Goal: Task Accomplishment & Management: Use online tool/utility

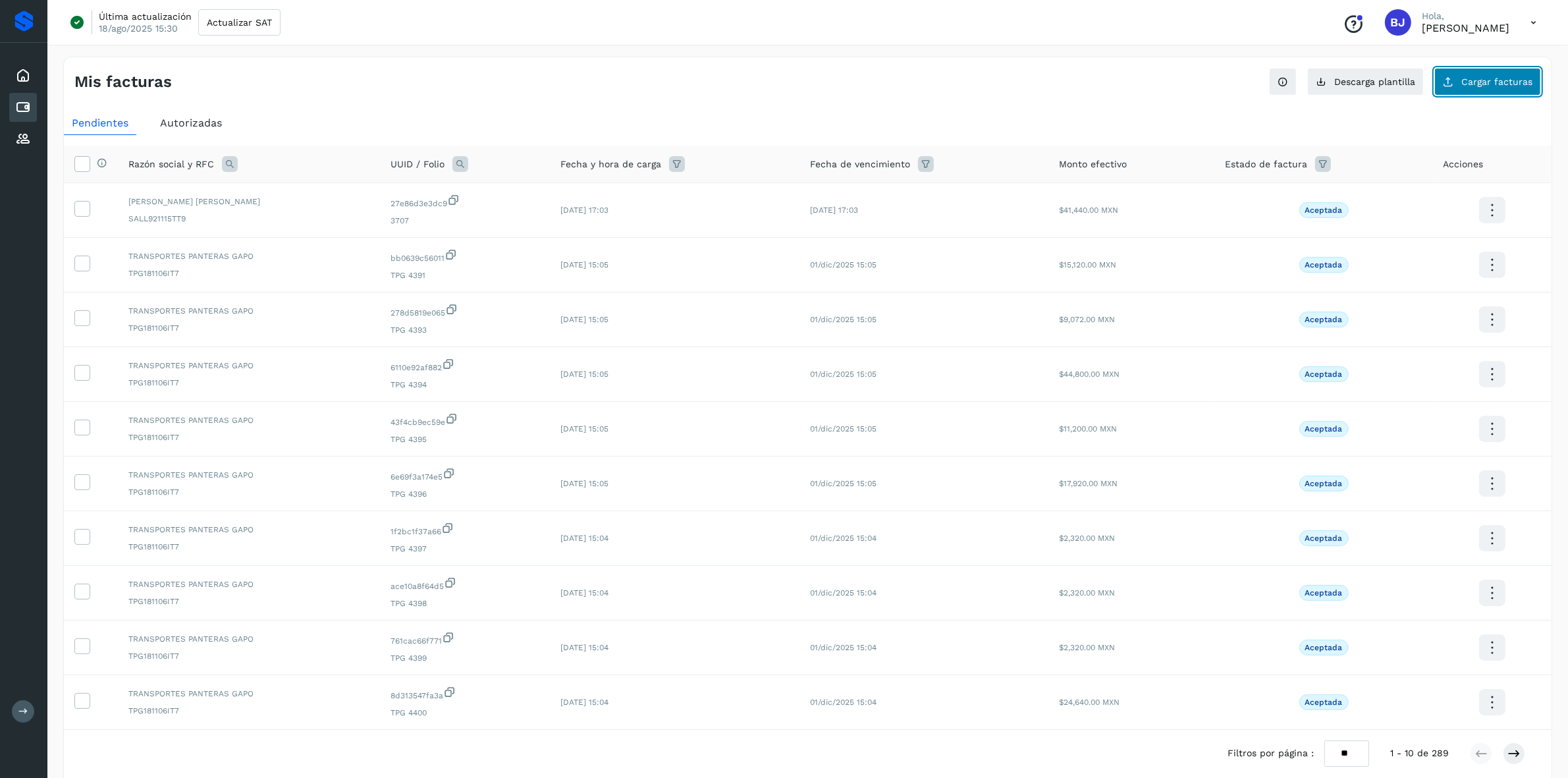
click at [1477, 96] on button "Cargar facturas" at bounding box center [1487, 82] width 106 height 27
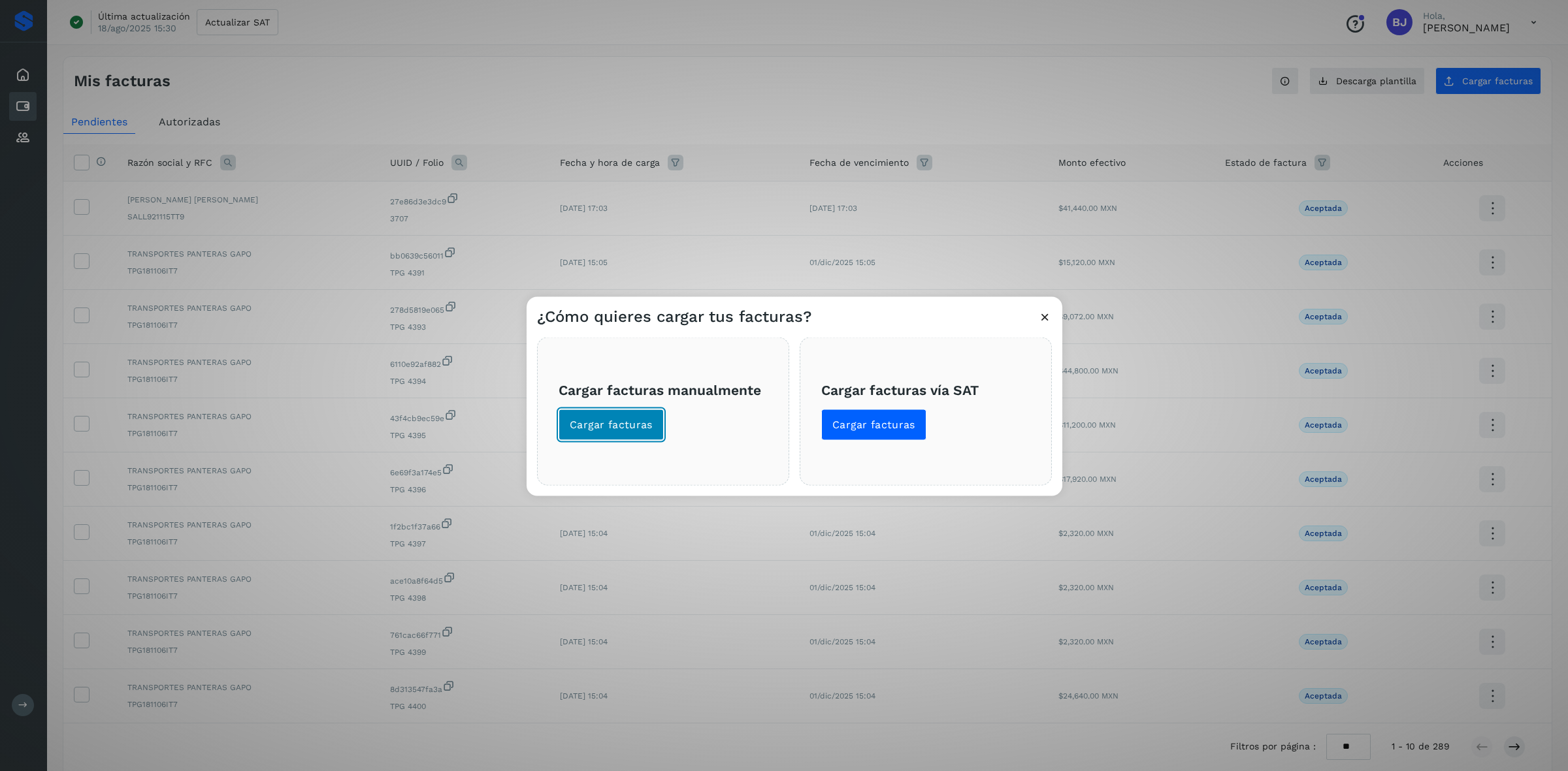
click at [568, 429] on button "Cargar facturas" at bounding box center [611, 424] width 106 height 31
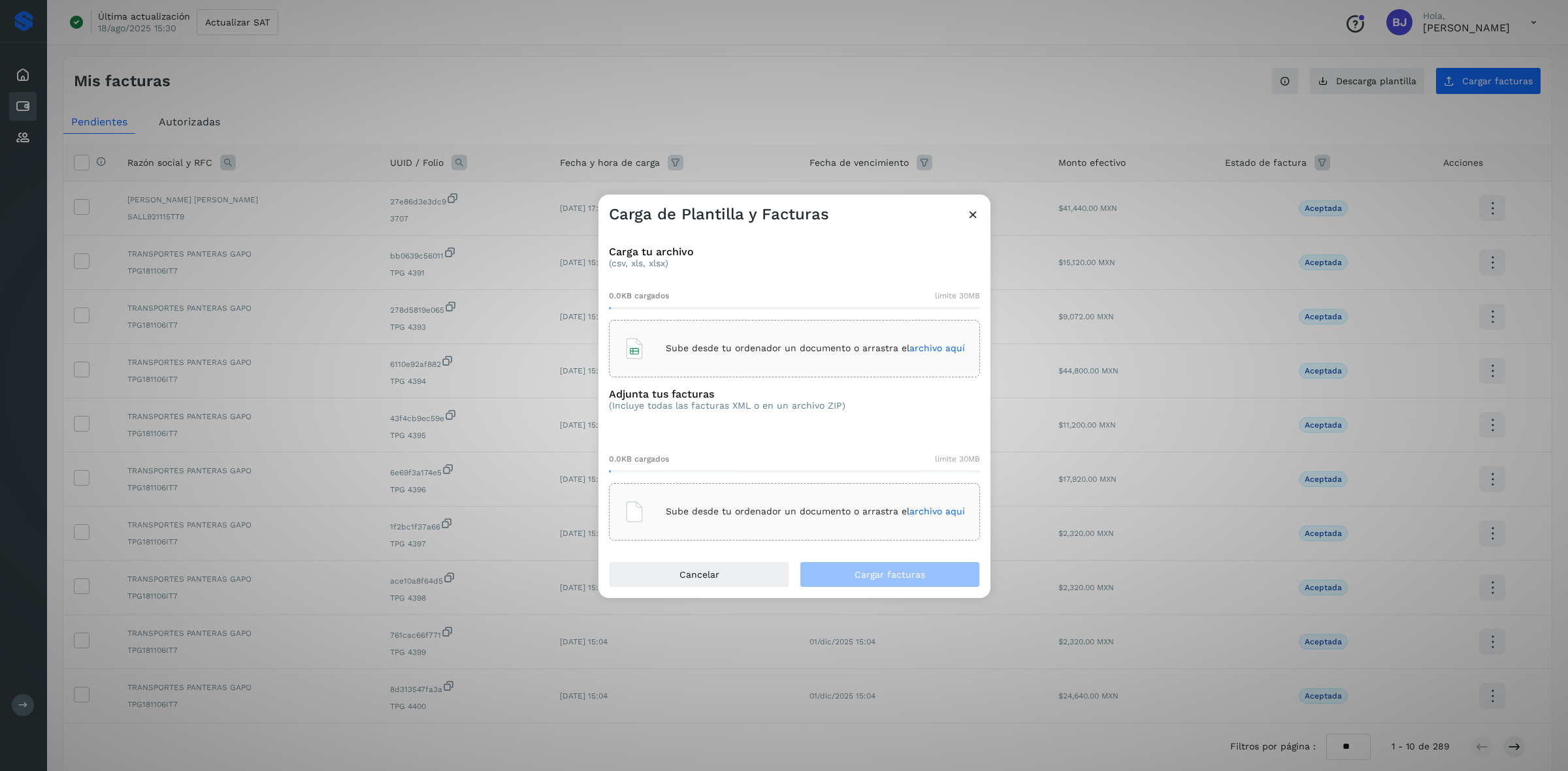
click at [719, 356] on div "Sube desde tu ordenador un documento o arrastra el archivo aquí" at bounding box center [795, 348] width 341 height 35
click at [754, 511] on p "Sube desde tu ordenador un documento o arrastra el archivo aquí" at bounding box center [815, 511] width 299 height 11
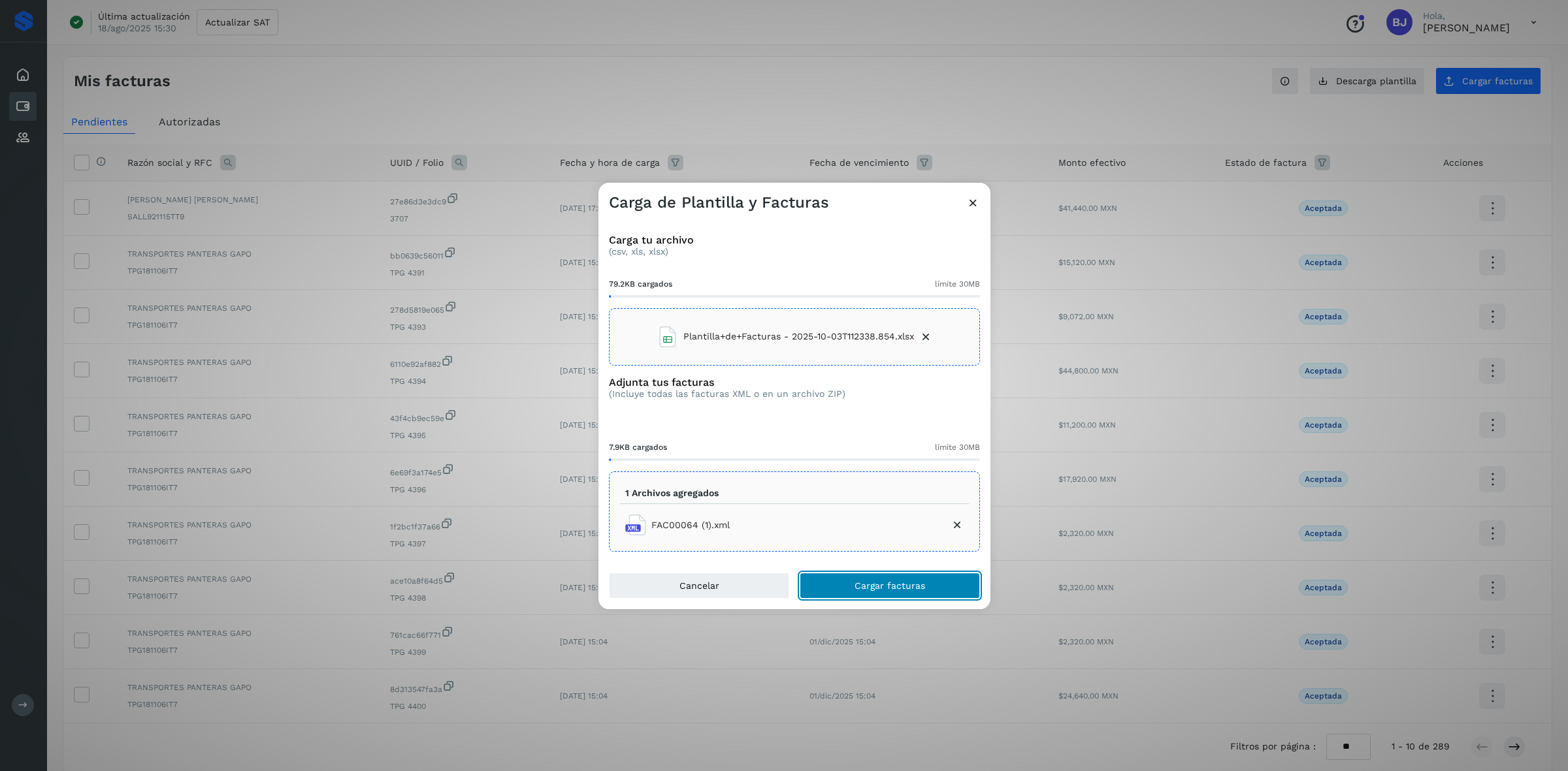
click at [879, 582] on span "Cargar facturas" at bounding box center [890, 585] width 71 height 9
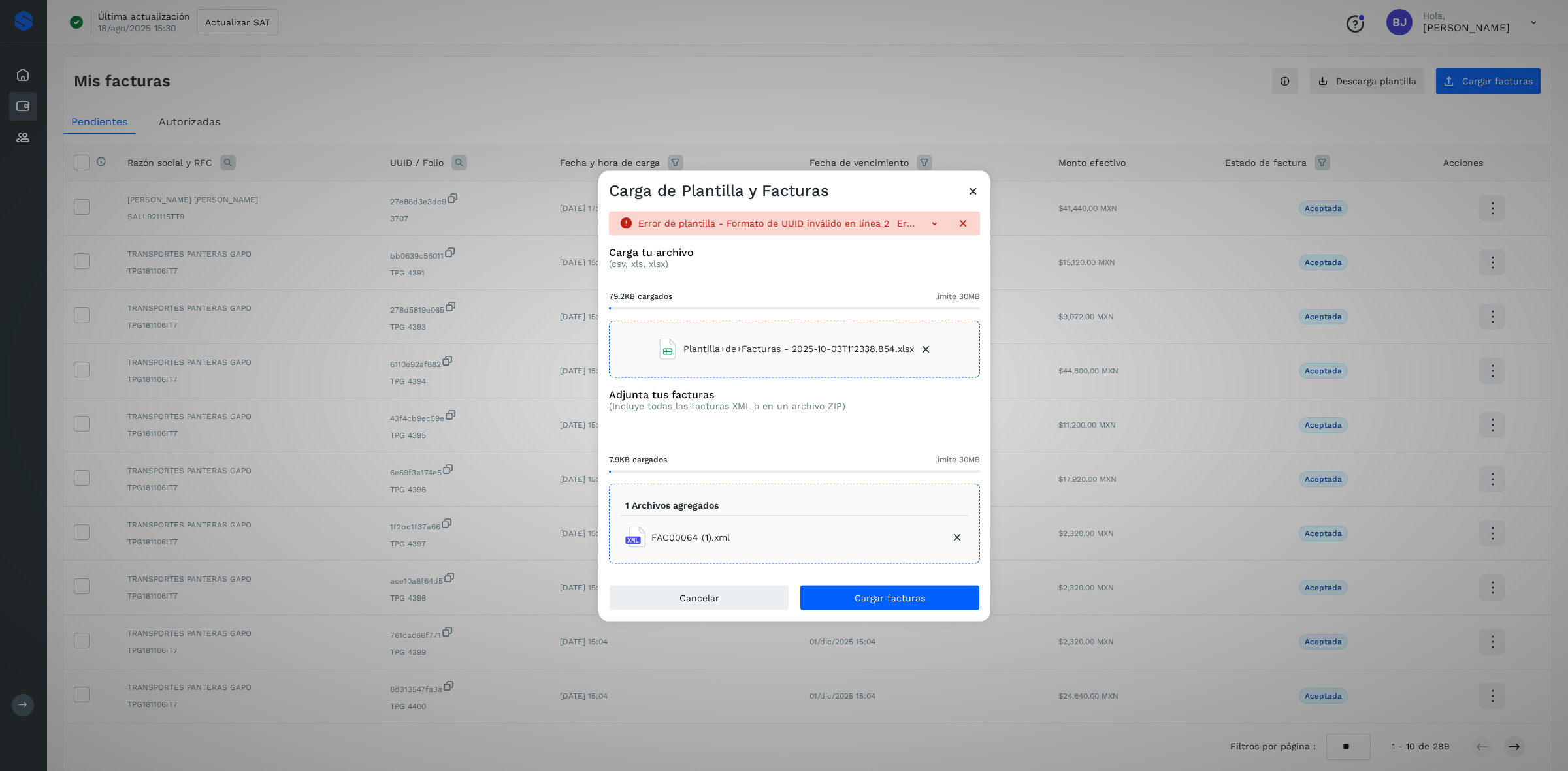
click at [975, 190] on icon at bounding box center [973, 191] width 14 height 14
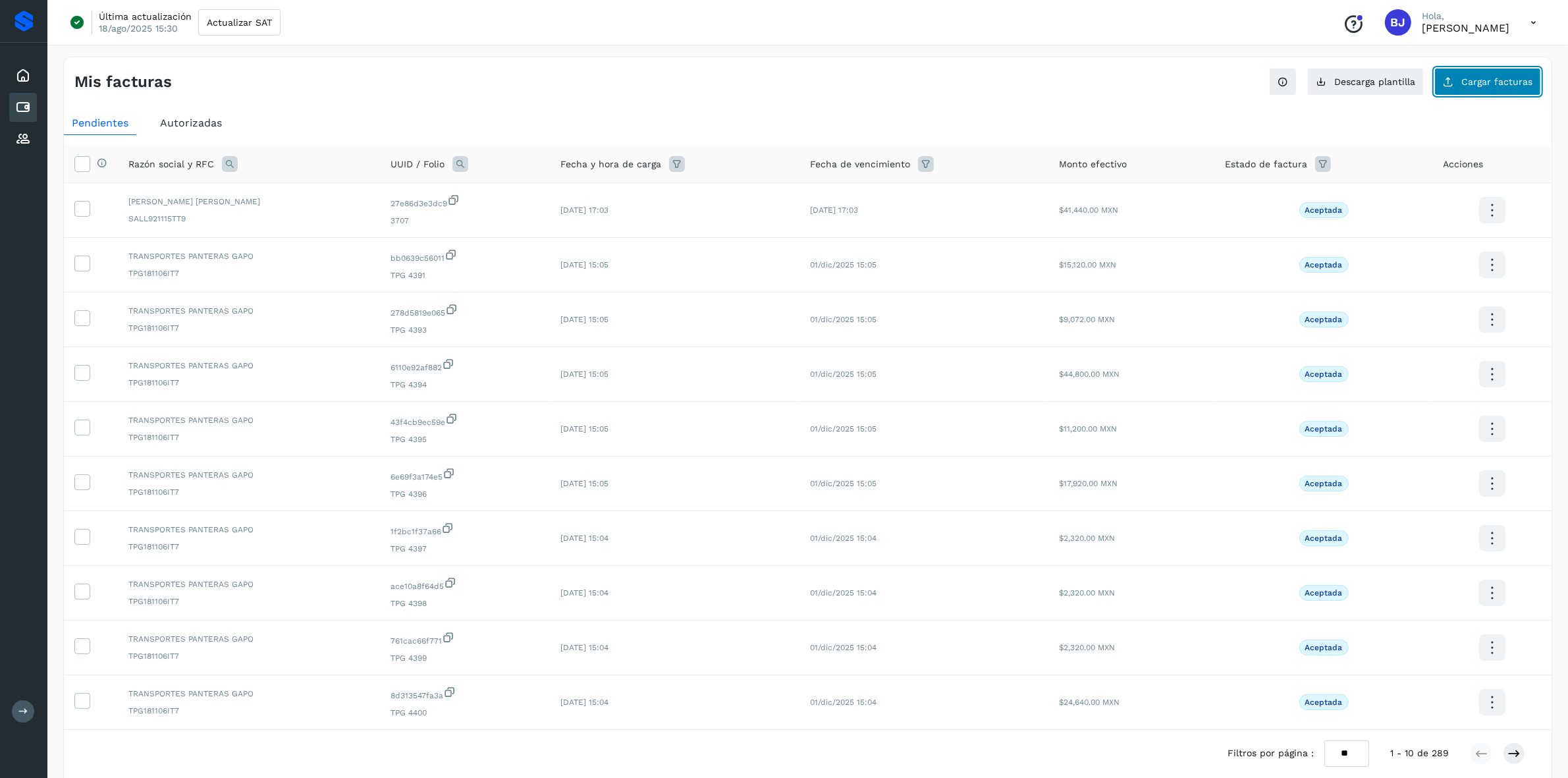
click at [1497, 83] on span "Cargar facturas" at bounding box center [1497, 81] width 71 height 9
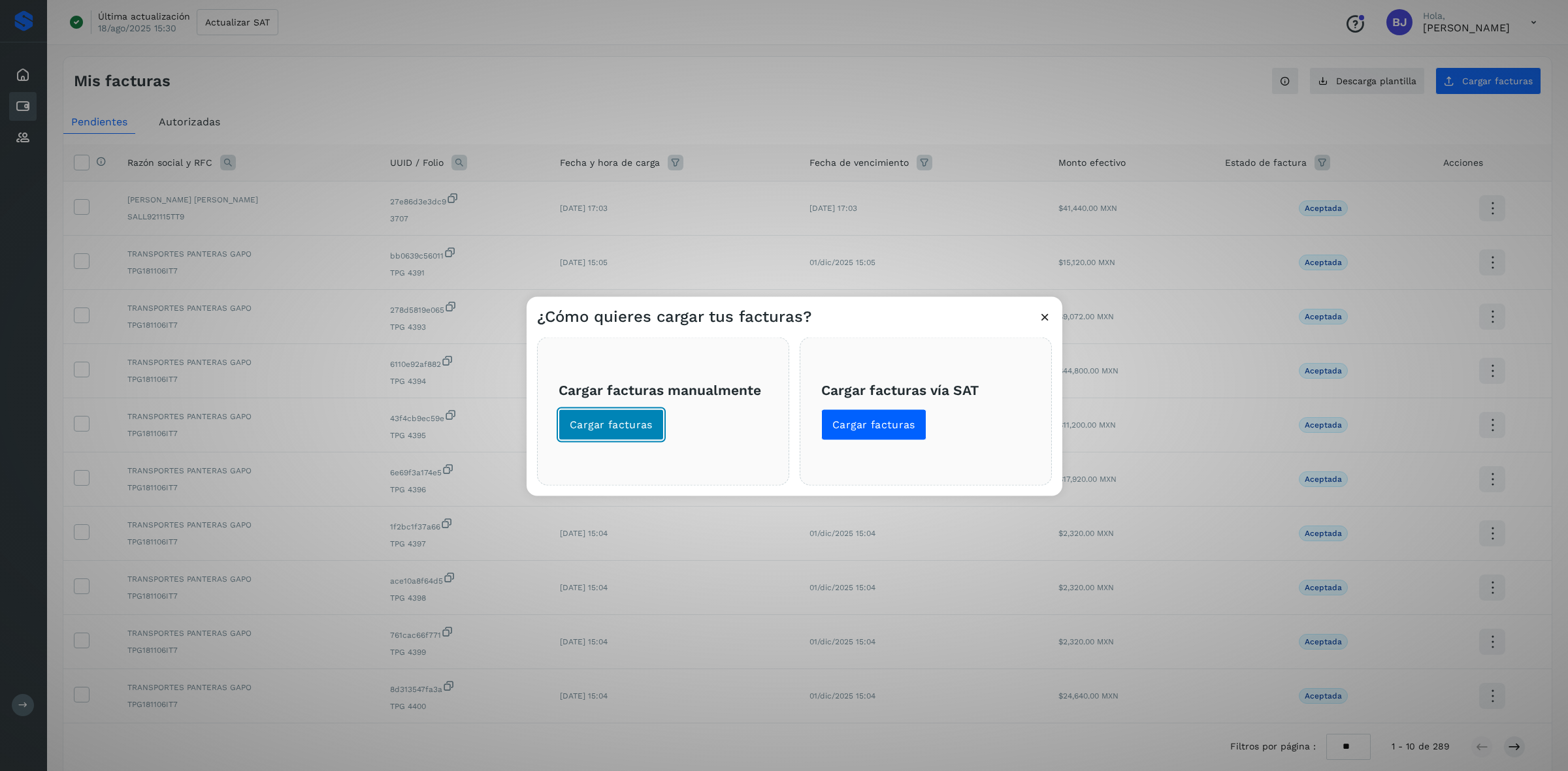
click at [608, 419] on span "Cargar facturas" at bounding box center [611, 424] width 83 height 15
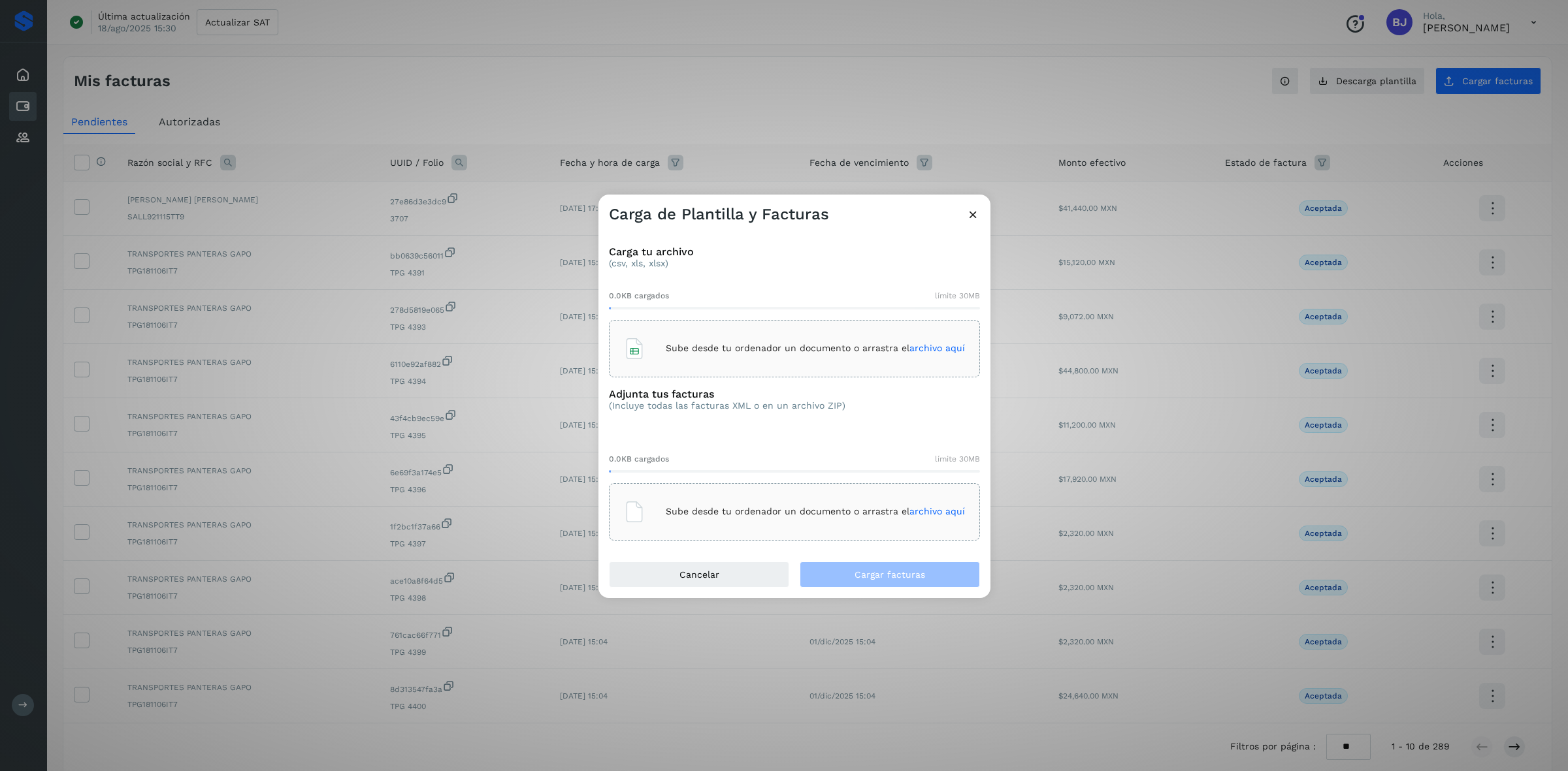
click at [750, 343] on p "Sube desde tu ordenador un documento o arrastra el archivo aquí" at bounding box center [815, 347] width 299 height 11
click at [710, 501] on div "Sube desde tu ordenador un documento o arrastra el archivo aquí" at bounding box center [795, 512] width 341 height 35
click at [788, 503] on div "Sube desde tu ordenador un documento o arrastra el archivo aquí" at bounding box center [795, 512] width 341 height 35
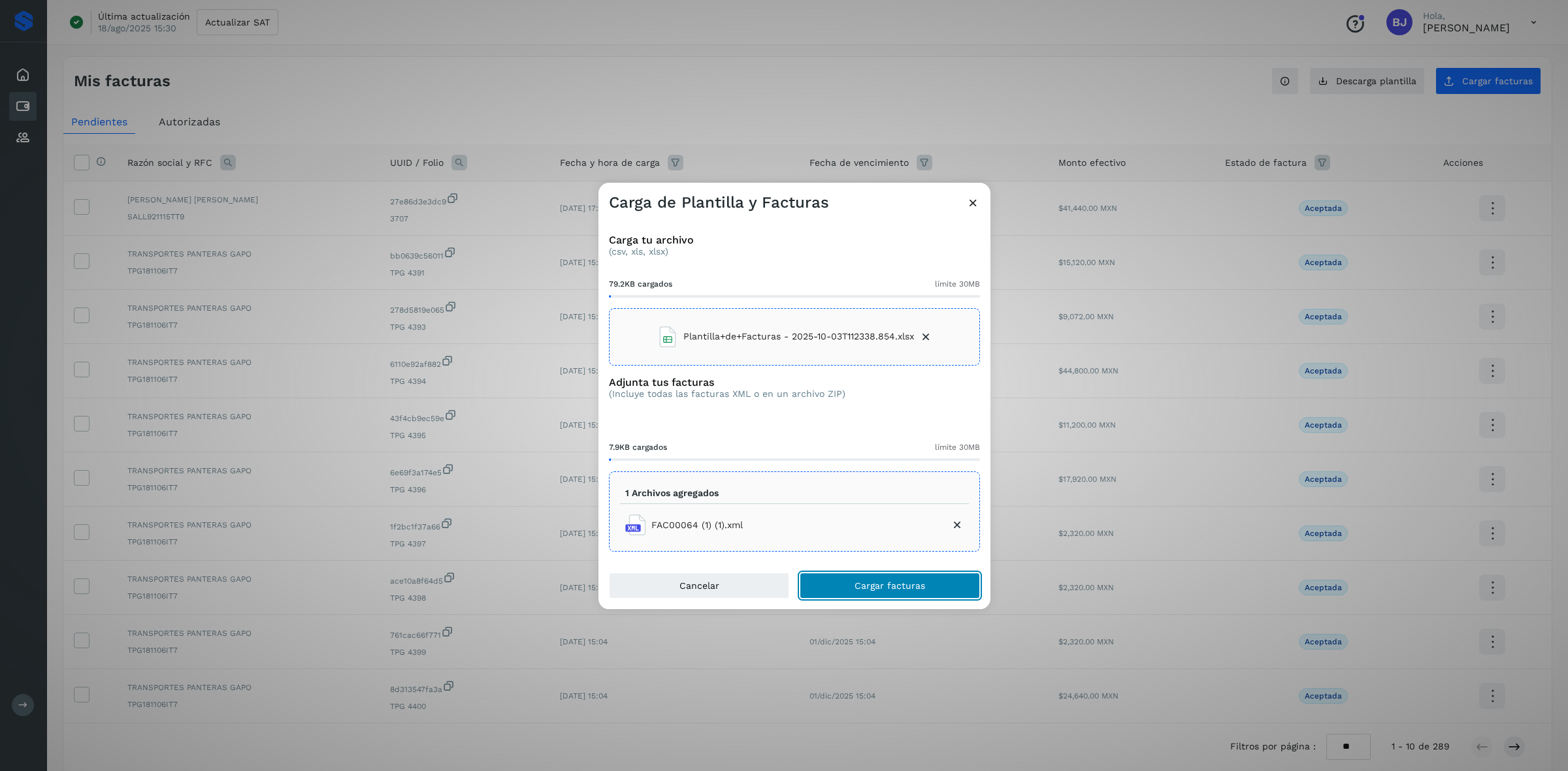
click at [899, 586] on span "Cargar facturas" at bounding box center [890, 585] width 71 height 9
